Goal: Task Accomplishment & Management: Use online tool/utility

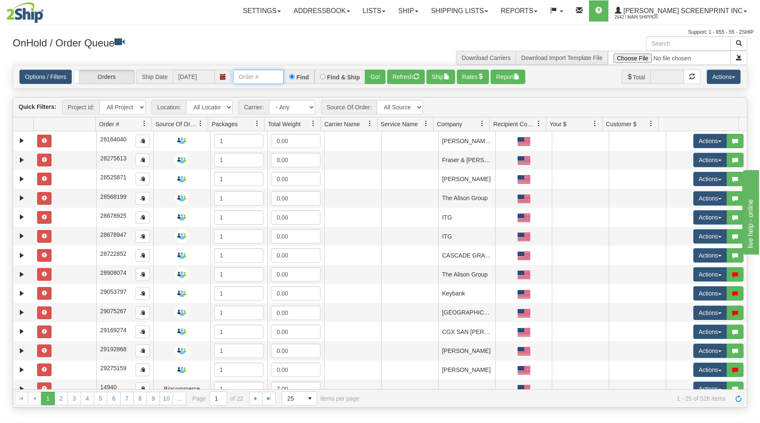
click at [240, 79] on input "text" at bounding box center [258, 77] width 51 height 14
type input "17248"
click at [372, 74] on button "Go!" at bounding box center [375, 77] width 21 height 14
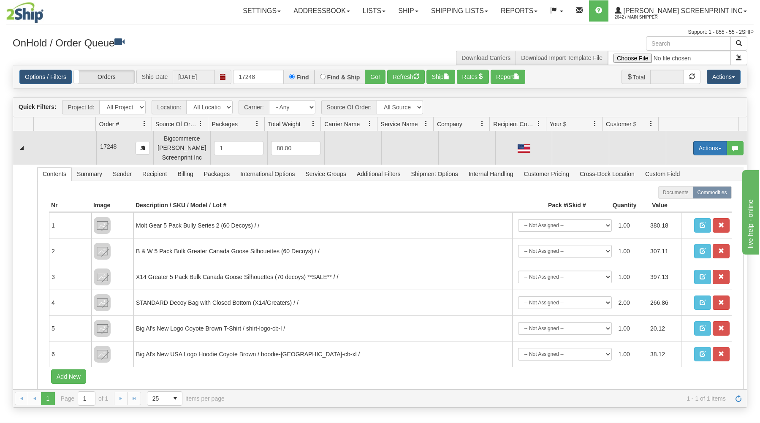
click at [699, 145] on button "Actions" at bounding box center [710, 148] width 34 height 14
click at [682, 164] on link "Open" at bounding box center [693, 164] width 68 height 11
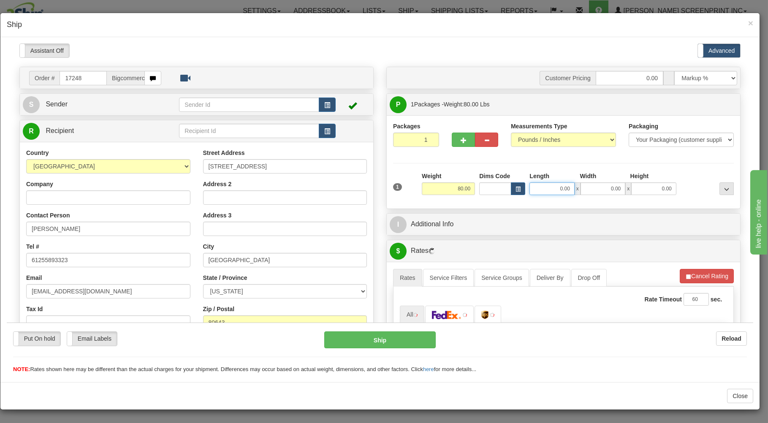
click at [545, 191] on input "0.00" at bounding box center [552, 188] width 45 height 13
type input "26.85"
type input "38.00"
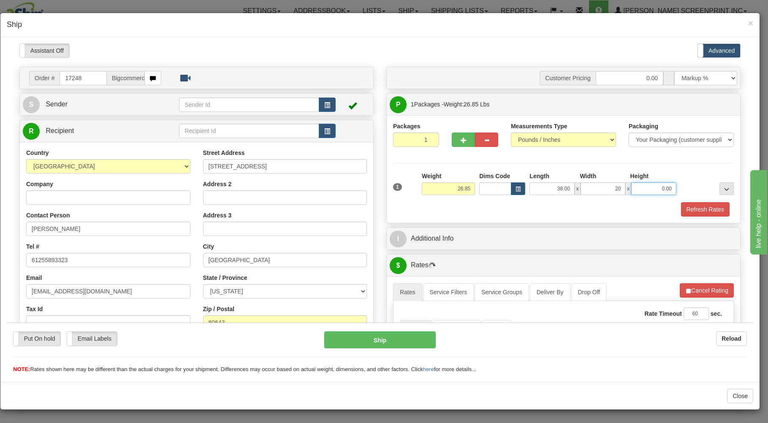
type input "20.00"
type input "0.00"
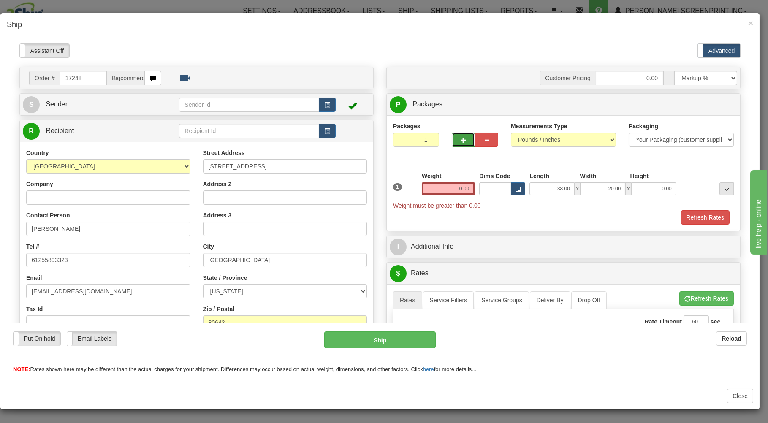
click at [461, 139] on span "button" at bounding box center [464, 139] width 6 height 5
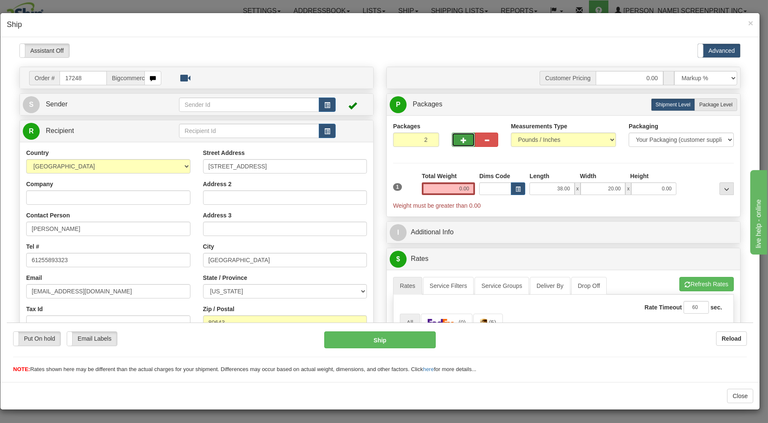
click at [461, 139] on span "button" at bounding box center [464, 139] width 6 height 5
type input "3"
click at [702, 100] on label "Package Level Pack.." at bounding box center [716, 104] width 43 height 13
radio input "true"
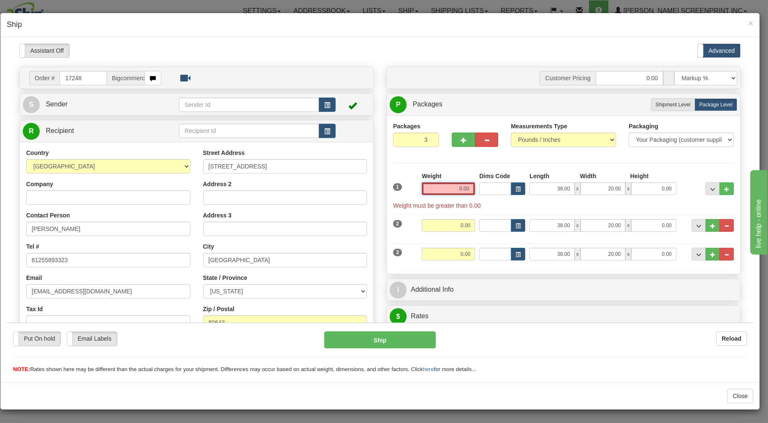
click at [445, 189] on input "0.00" at bounding box center [448, 188] width 53 height 13
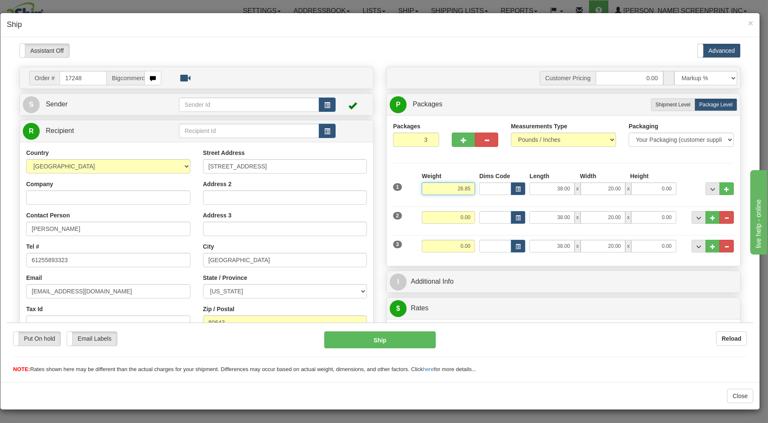
type input "26.85"
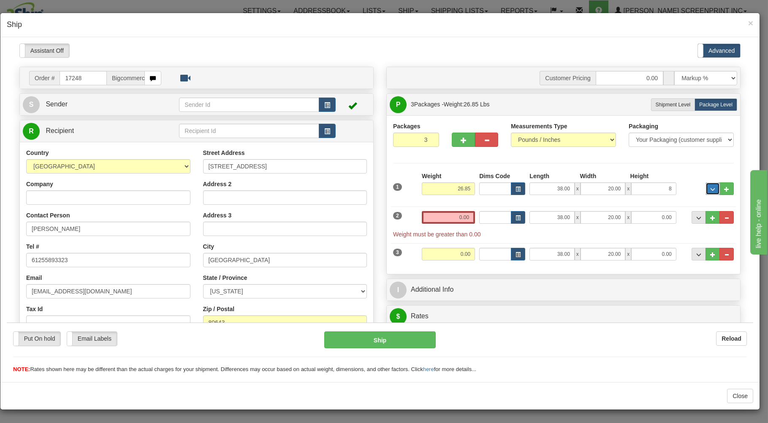
type input "8.00"
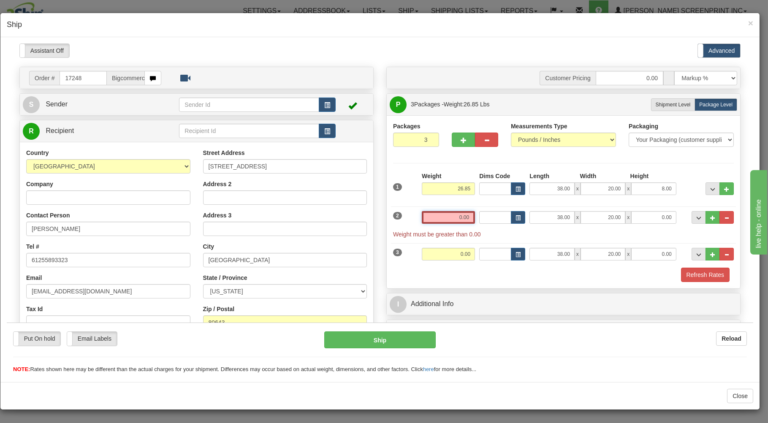
click at [437, 220] on input "0.00" at bounding box center [448, 217] width 53 height 13
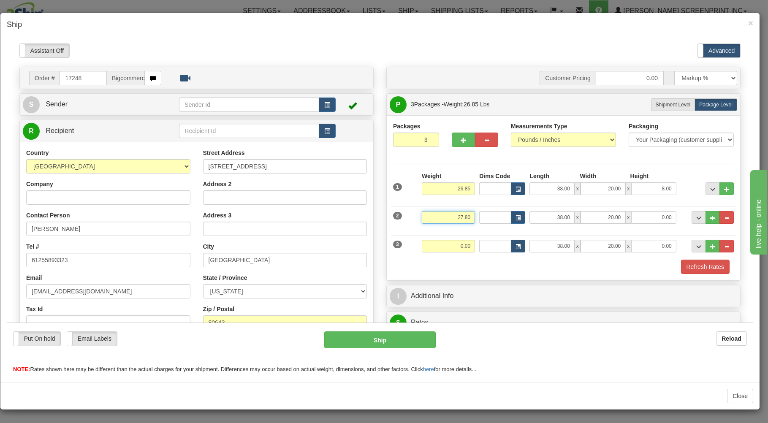
type input "27.80"
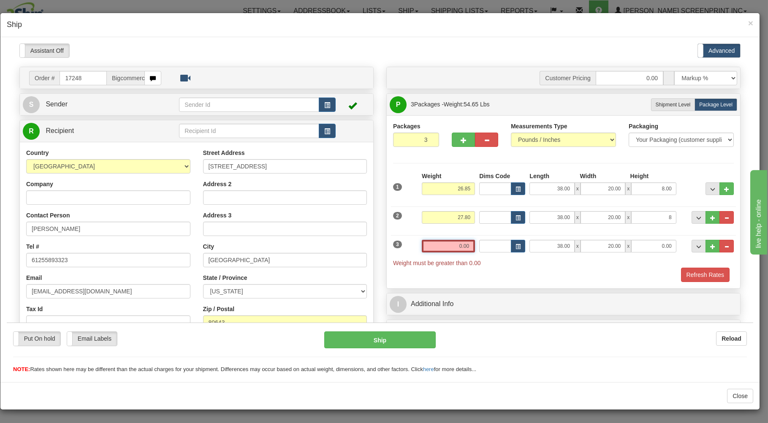
type input "8.00"
click at [438, 250] on input "0.00" at bounding box center [448, 245] width 53 height 13
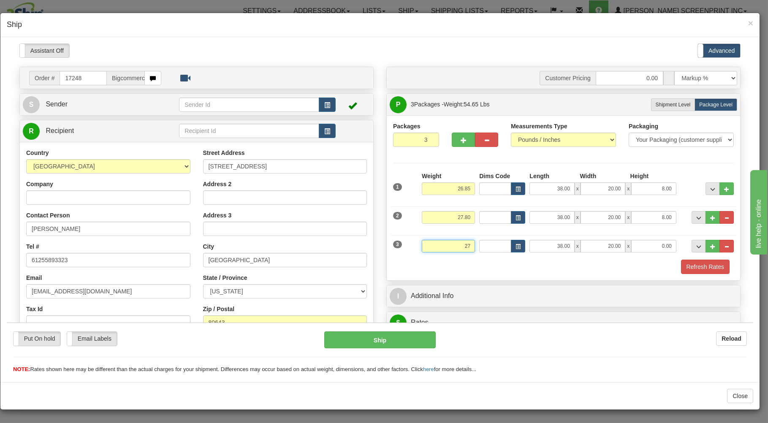
type input "2"
type input "37.65"
type input "11.00"
click at [444, 277] on div "Packages 3 3 Measurements Type" at bounding box center [563, 197] width 353 height 165
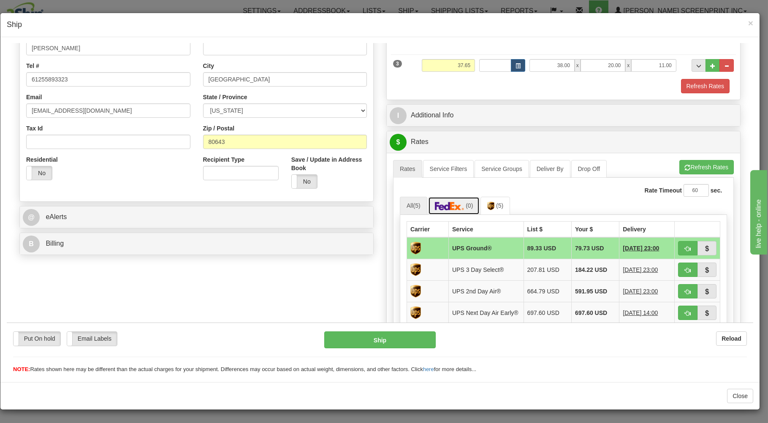
click at [446, 207] on img at bounding box center [450, 205] width 30 height 8
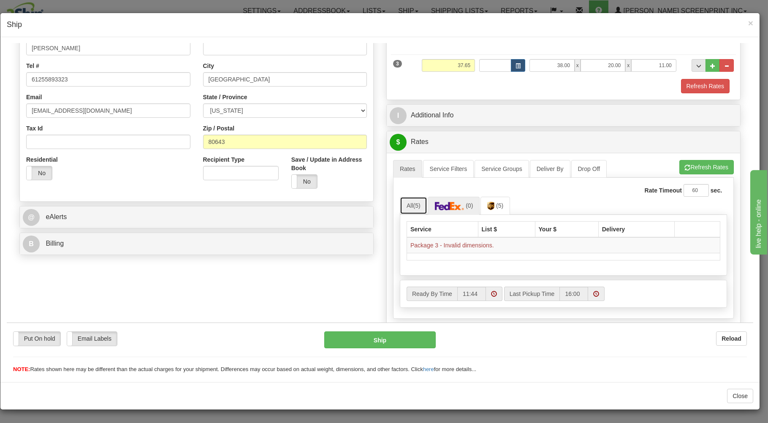
drag, startPoint x: 412, startPoint y: 208, endPoint x: 440, endPoint y: 203, distance: 27.8
click at [414, 207] on span "(5)" at bounding box center [416, 205] width 7 height 7
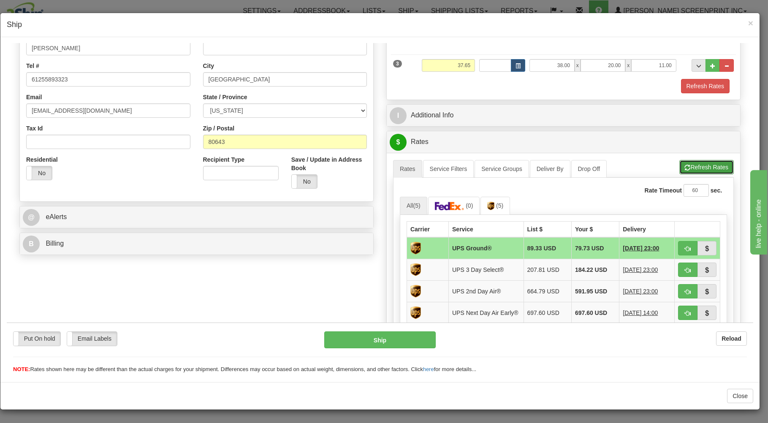
drag, startPoint x: 693, startPoint y: 169, endPoint x: 655, endPoint y: 181, distance: 39.9
click at [692, 169] on button "Refresh Rates" at bounding box center [707, 167] width 54 height 14
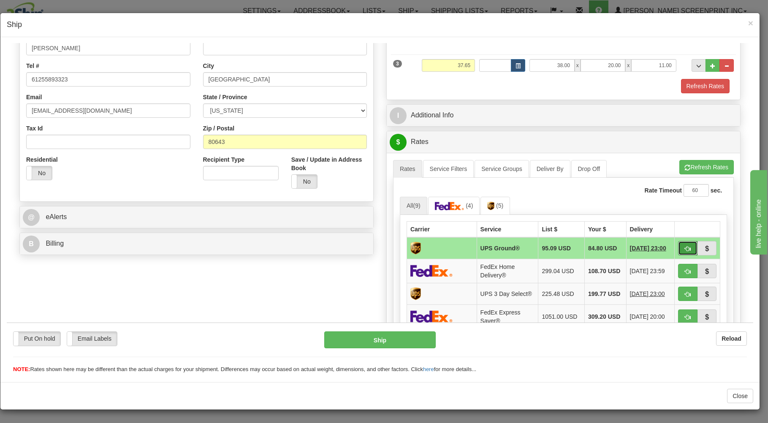
click at [678, 246] on button "button" at bounding box center [687, 248] width 19 height 14
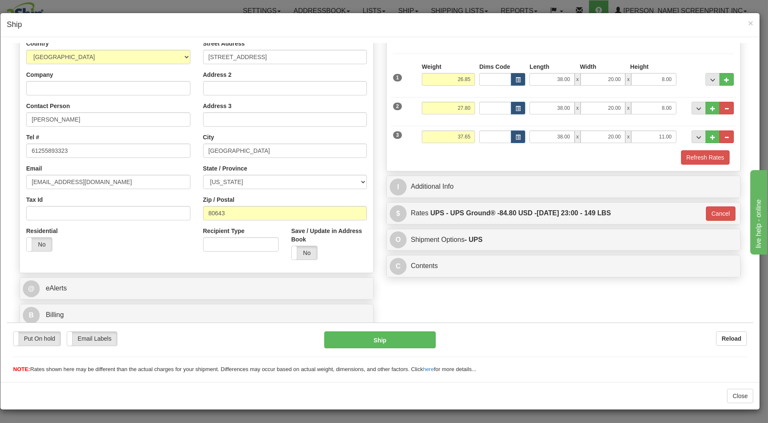
type input "03"
click at [347, 342] on button "Ship" at bounding box center [380, 339] width 112 height 17
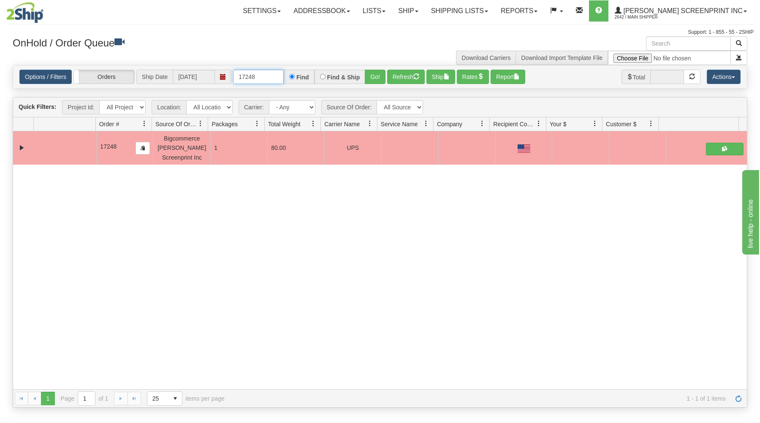
drag, startPoint x: 234, startPoint y: 73, endPoint x: 264, endPoint y: 74, distance: 30.0
click at [264, 74] on input "17248" at bounding box center [258, 77] width 51 height 14
type input "17249"
click at [376, 77] on button "Go!" at bounding box center [375, 77] width 21 height 14
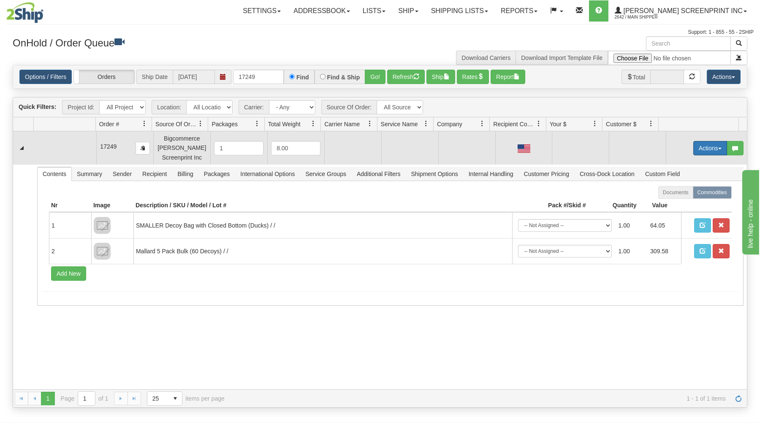
click at [693, 142] on button "Actions" at bounding box center [710, 148] width 34 height 14
click at [675, 163] on span "Open" at bounding box center [678, 164] width 20 height 7
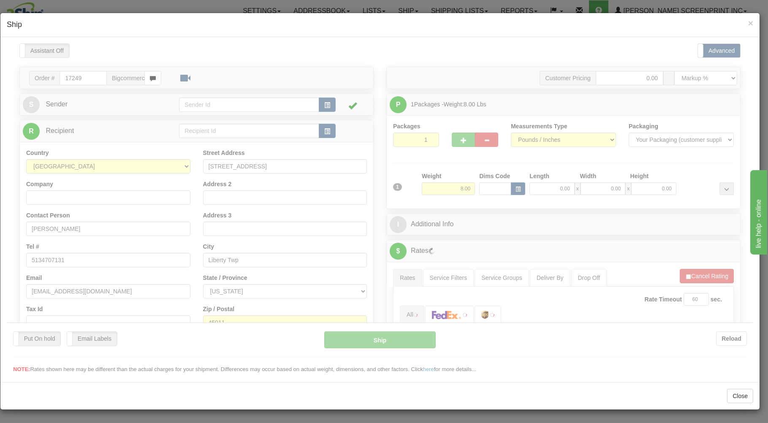
scroll to position [0, 0]
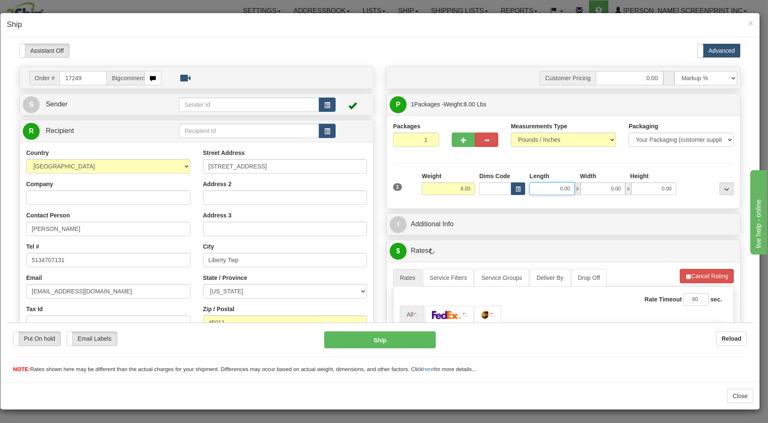
click at [535, 190] on input "0.00" at bounding box center [552, 188] width 45 height 13
type input "21.00"
type input "26.00"
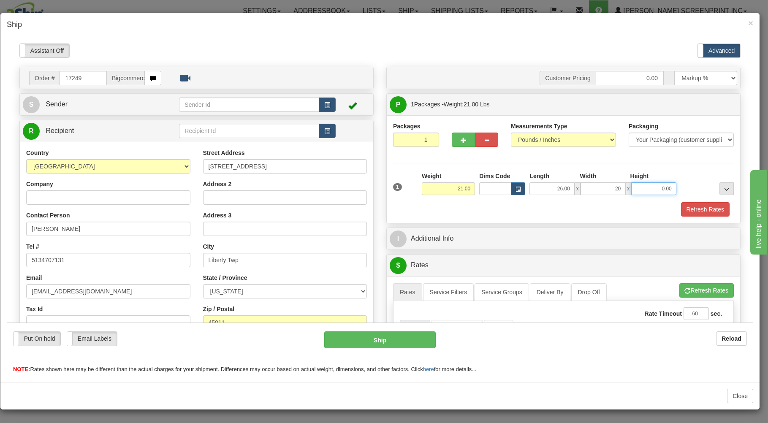
type input "20.00"
type input "7"
type input "21.00"
type input "7.00"
click at [527, 204] on div "Refresh Rates" at bounding box center [563, 209] width 345 height 14
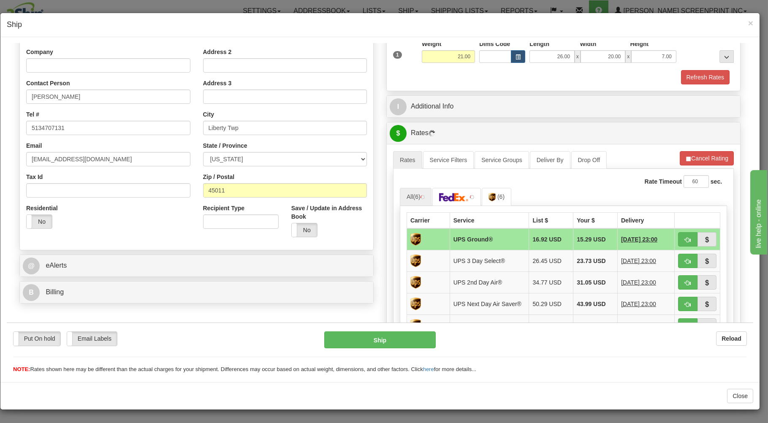
scroll to position [136, 0]
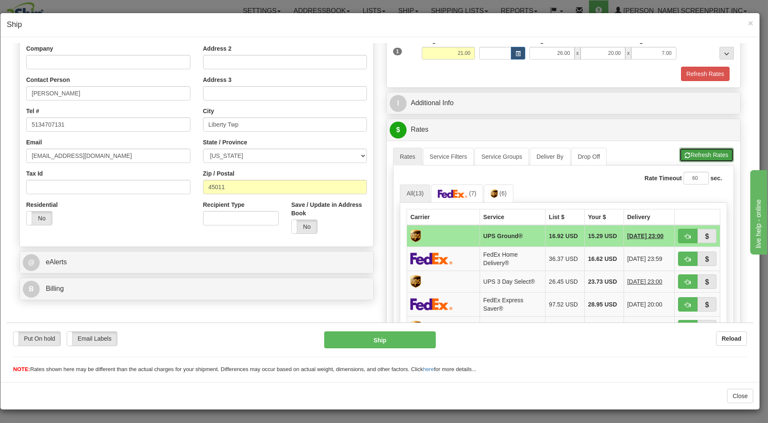
click at [680, 155] on button "Refresh Rates" at bounding box center [707, 154] width 54 height 14
click at [678, 233] on button "button" at bounding box center [687, 235] width 19 height 14
type input "03"
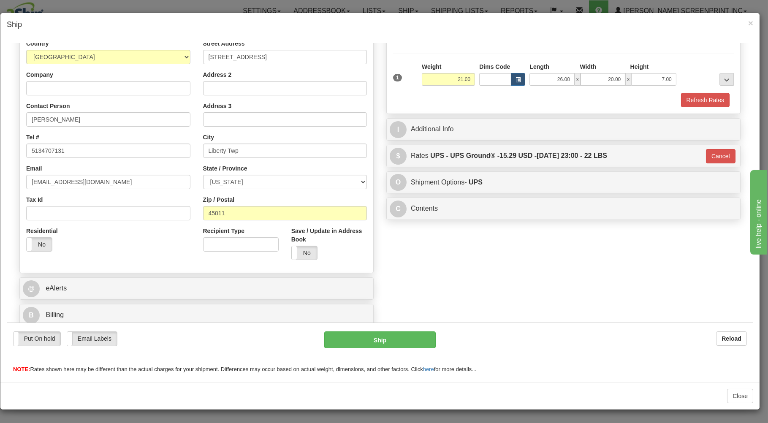
scroll to position [111, 0]
click at [413, 340] on button "Ship" at bounding box center [380, 339] width 112 height 17
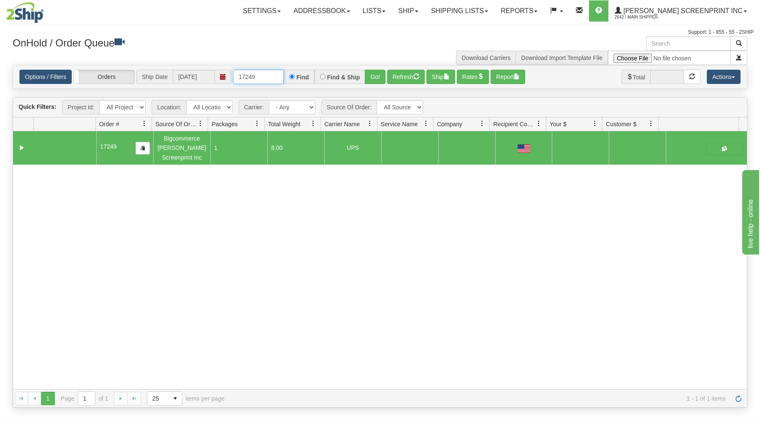
drag, startPoint x: 235, startPoint y: 76, endPoint x: 338, endPoint y: 61, distance: 103.7
click at [337, 63] on div "× Get OnHold Shipments fields - load dt: 16774 Get OnHold Shipments fields - tr…" at bounding box center [380, 222] width 748 height 372
type input "17244"
click at [376, 77] on button "Go!" at bounding box center [375, 77] width 21 height 14
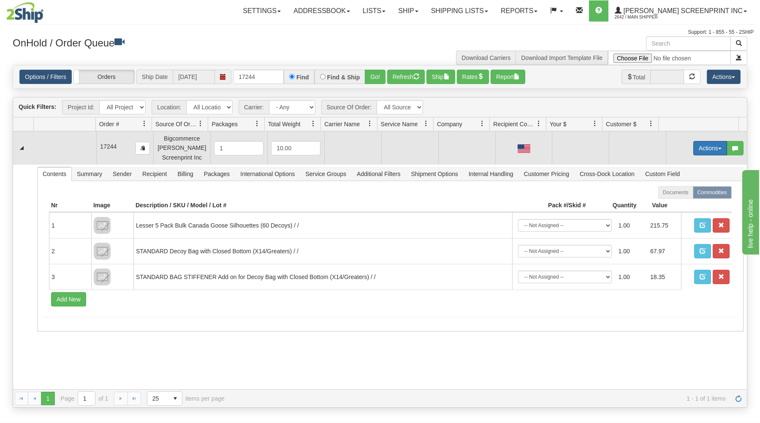
click at [693, 149] on button "Actions" at bounding box center [710, 148] width 34 height 14
click at [668, 163] on span "Open" at bounding box center [678, 164] width 20 height 7
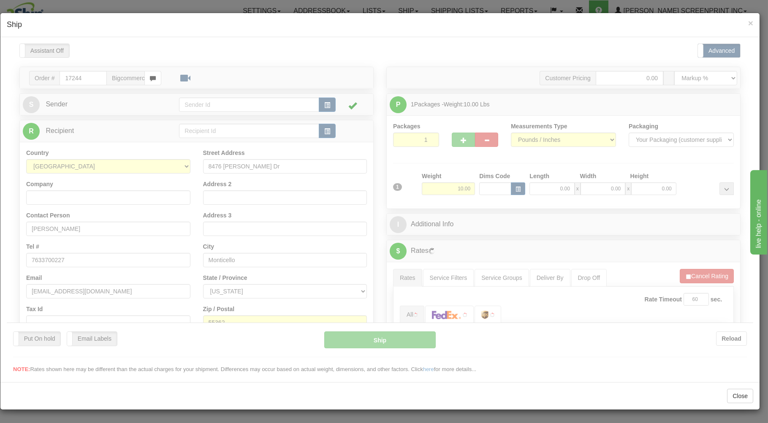
scroll to position [0, 0]
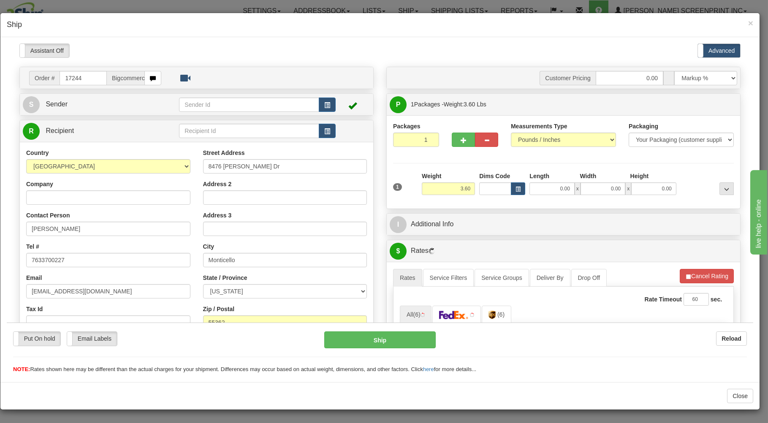
type input "0.00"
click at [461, 140] on span "button" at bounding box center [464, 139] width 6 height 5
type input "2"
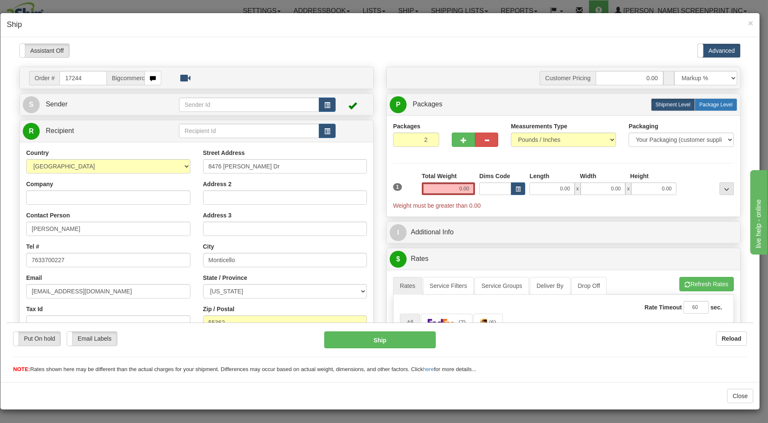
click at [712, 105] on span "Package Level" at bounding box center [715, 104] width 33 height 6
radio input "true"
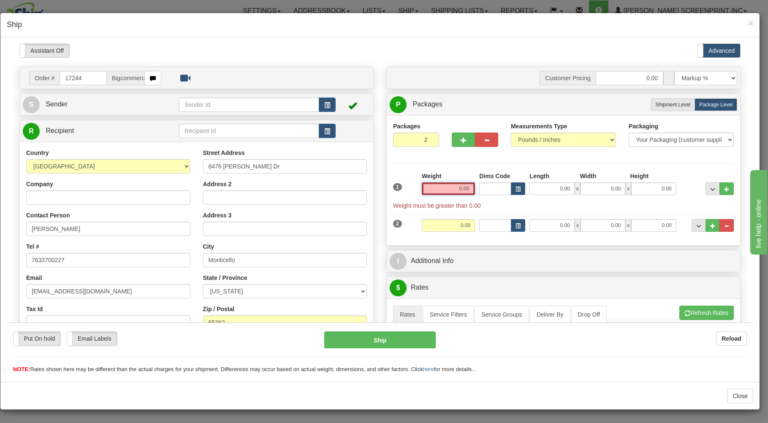
click at [444, 189] on input "0.00" at bounding box center [448, 188] width 53 height 13
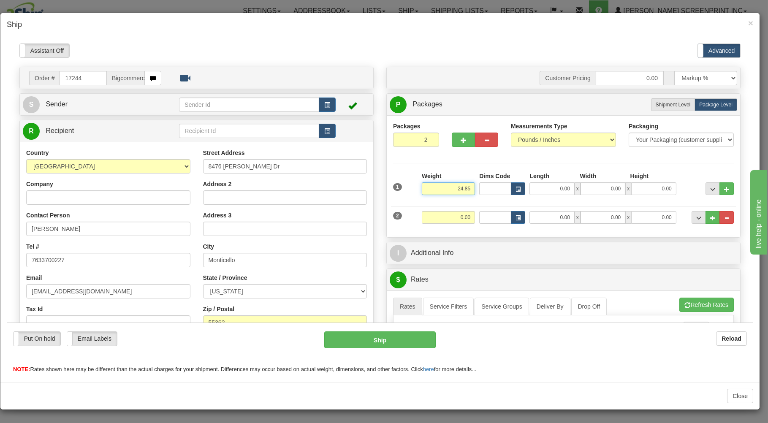
type input "24.85"
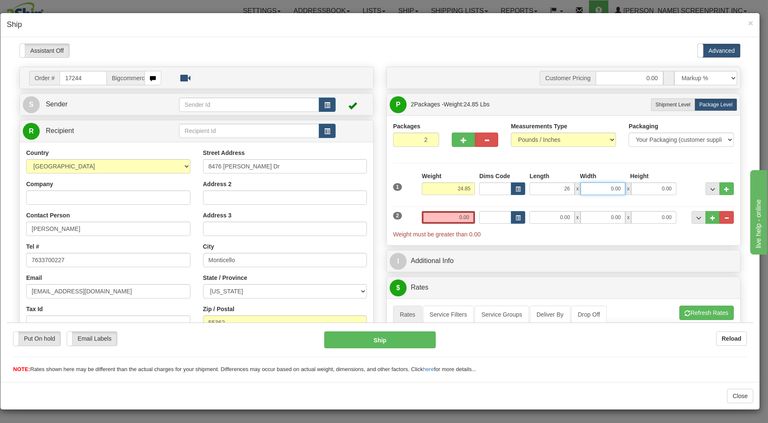
type input "26.00"
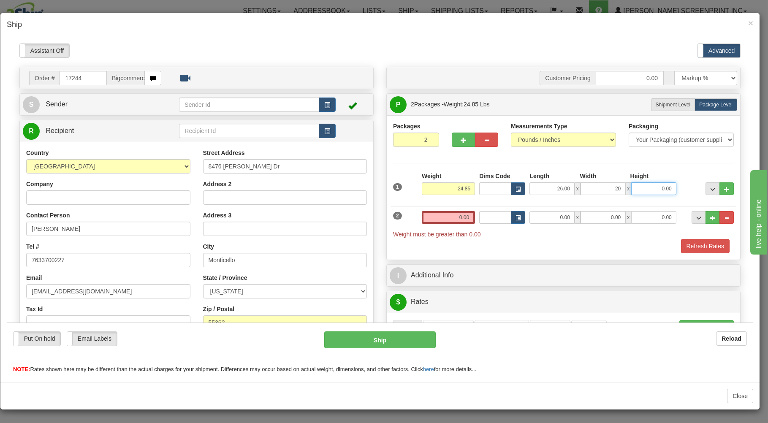
type input "20.00"
type input "9.00"
click at [438, 215] on input "0.00" at bounding box center [448, 217] width 53 height 13
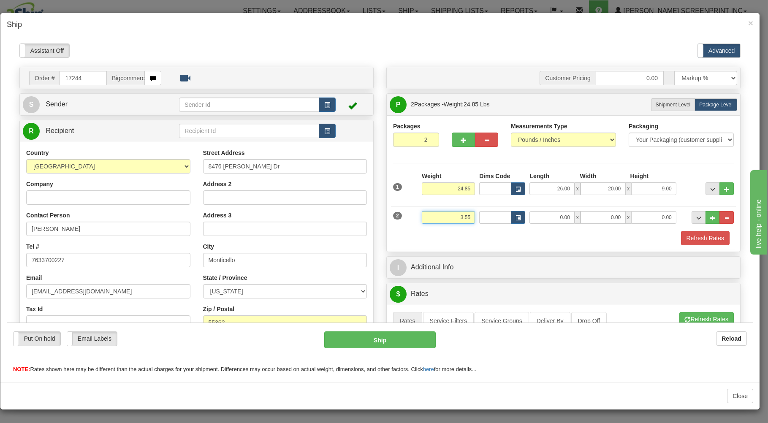
type input "3.55"
type input "31.00"
type input "28.00"
type input "2.00"
click at [430, 244] on div "Refresh Rates" at bounding box center [563, 238] width 345 height 14
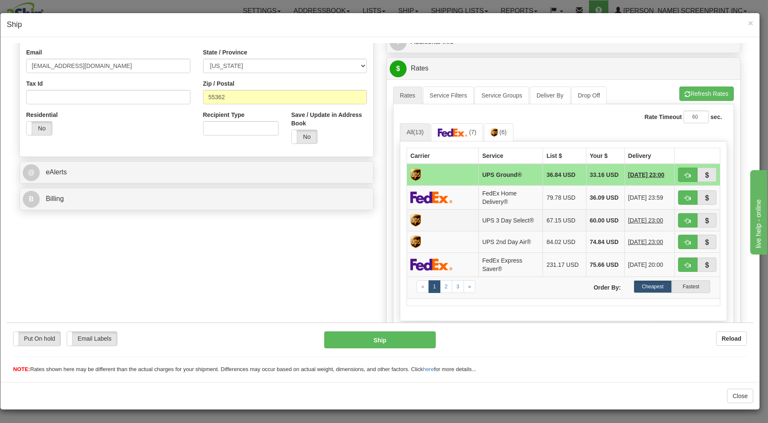
scroll to position [226, 0]
click at [693, 91] on button "Refresh Rates" at bounding box center [707, 92] width 54 height 14
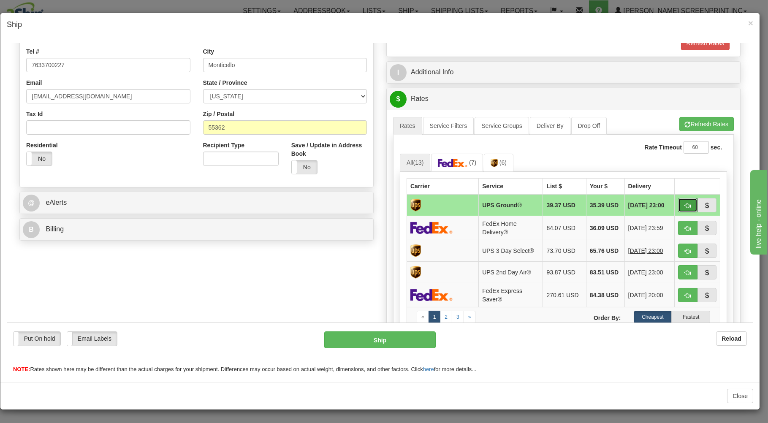
click at [678, 203] on button "button" at bounding box center [687, 205] width 19 height 14
type input "03"
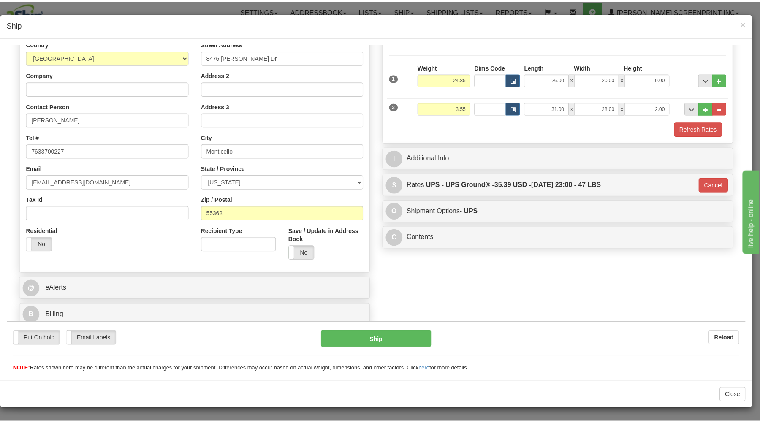
scroll to position [111, 0]
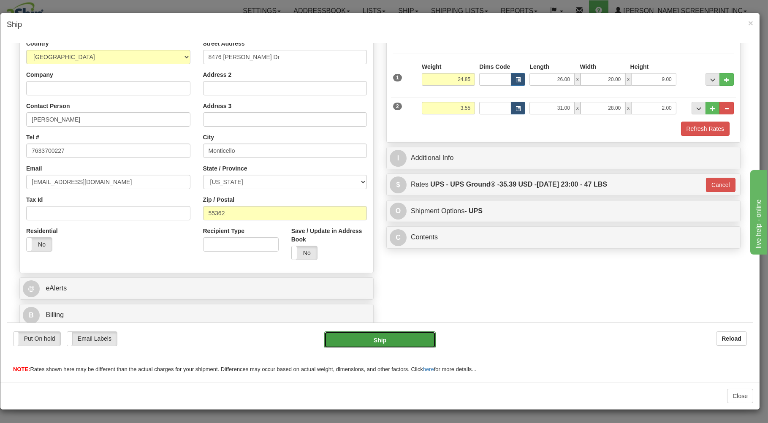
click at [365, 338] on button "Ship" at bounding box center [380, 339] width 112 height 17
